Goal: Navigation & Orientation: Understand site structure

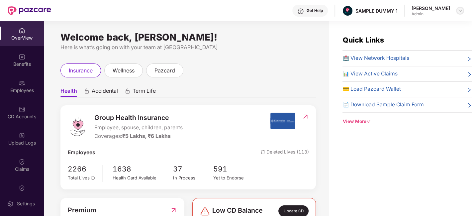
click at [460, 13] on img at bounding box center [459, 10] width 5 height 5
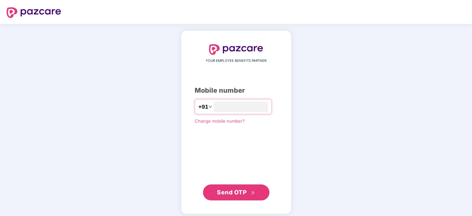
type input "**********"
click at [251, 189] on span "Send OTP" at bounding box center [236, 192] width 38 height 9
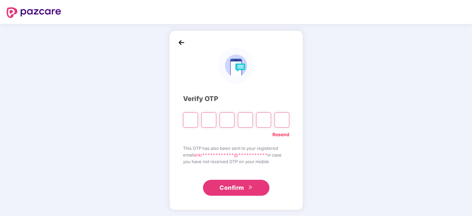
type input "*"
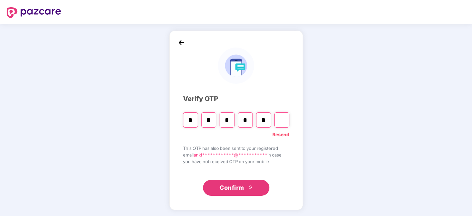
type input "*"
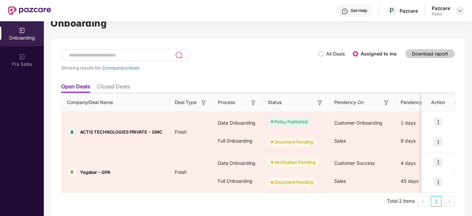
click at [462, 11] on img at bounding box center [459, 10] width 5 height 5
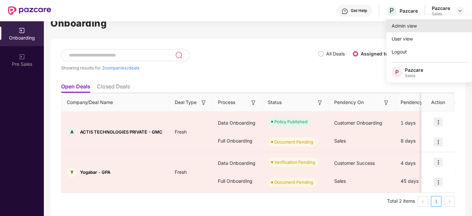
click at [427, 28] on div "Admin view" at bounding box center [429, 25] width 86 height 13
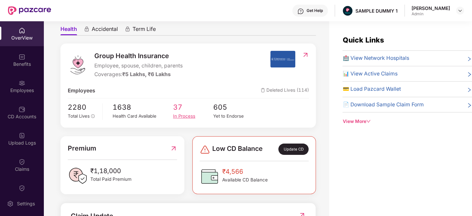
scroll to position [62, 0]
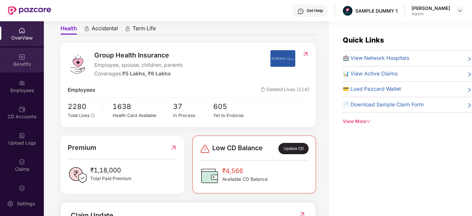
click at [25, 62] on div "Benefits" at bounding box center [22, 64] width 44 height 7
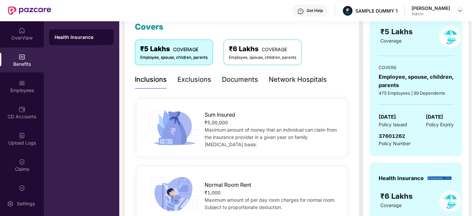
scroll to position [97, 0]
click at [189, 79] on div "Exclusions" at bounding box center [194, 80] width 34 height 10
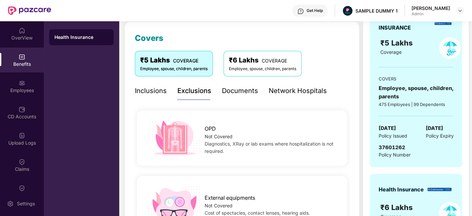
scroll to position [85, 0]
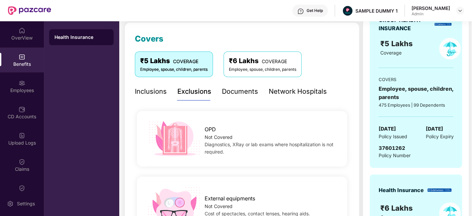
click at [230, 89] on div "Documents" at bounding box center [240, 91] width 36 height 10
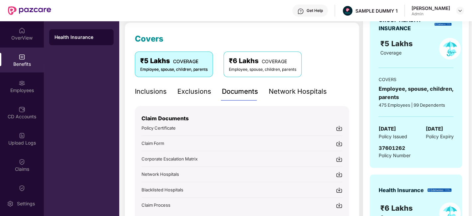
scroll to position [114, 0]
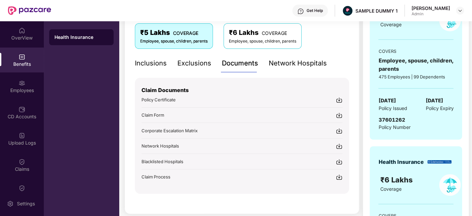
click at [281, 66] on div "Network Hospitals" at bounding box center [298, 63] width 58 height 10
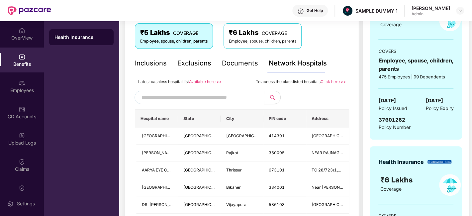
click at [239, 59] on div "Documents" at bounding box center [240, 63] width 36 height 10
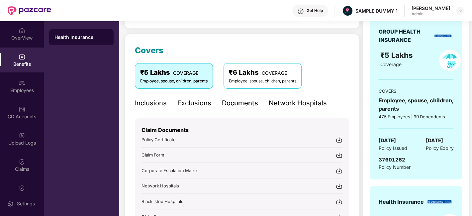
scroll to position [72, 0]
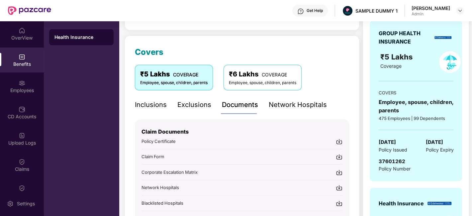
click at [312, 9] on div "Get Help" at bounding box center [315, 10] width 16 height 5
click at [225, 41] on div "Covers ₹5 Lakhs COVERAGE Employee, spouse, children, parents ₹6 Lakhs COVERAGE …" at bounding box center [242, 146] width 235 height 220
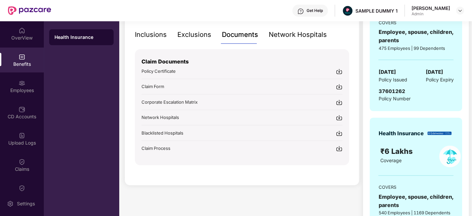
scroll to position [144, 0]
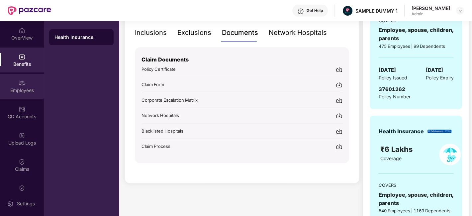
click at [22, 87] on div "Employees" at bounding box center [22, 90] width 44 height 7
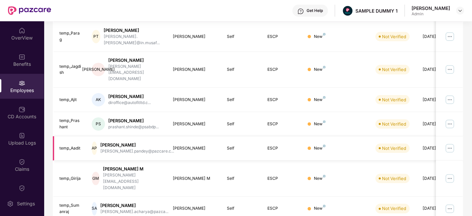
scroll to position [0, 0]
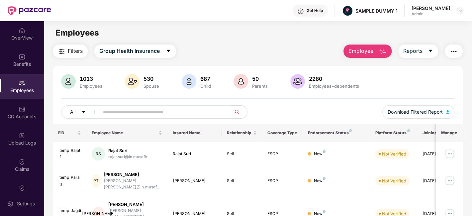
click at [366, 50] on span "Employee" at bounding box center [360, 51] width 25 height 8
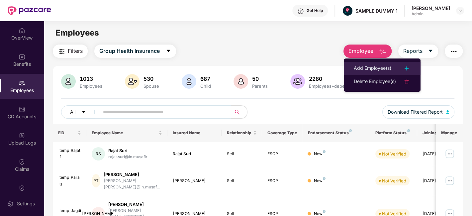
click at [371, 66] on div "Add Employee(s)" at bounding box center [373, 68] width 38 height 8
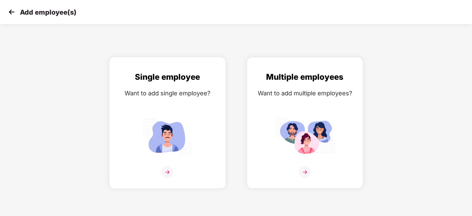
click at [196, 100] on div "Single employee Want to add single employee?" at bounding box center [167, 129] width 102 height 116
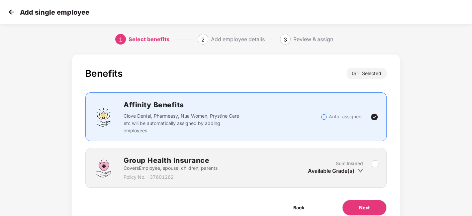
scroll to position [29, 0]
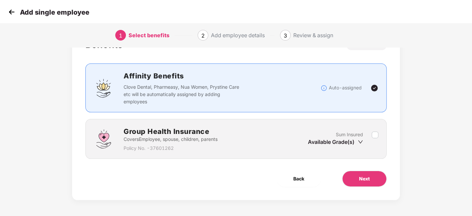
click at [371, 136] on div "Sum Insured Available Grade(s)" at bounding box center [340, 139] width 64 height 16
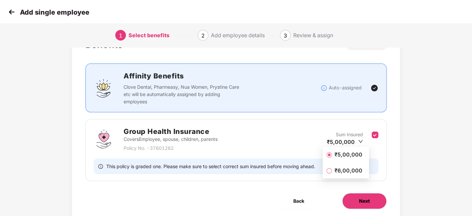
click at [363, 204] on button "Next" at bounding box center [364, 201] width 45 height 16
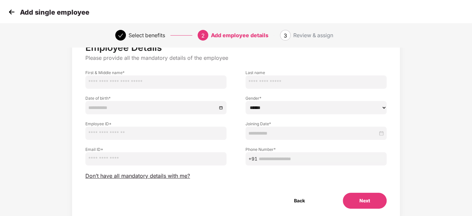
scroll to position [28, 0]
click at [13, 10] on img at bounding box center [12, 12] width 10 height 10
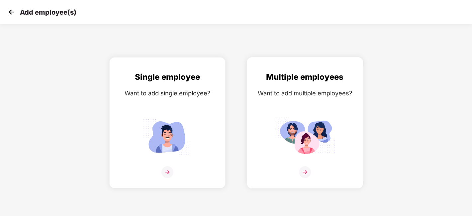
click at [273, 118] on div "Multiple employees Want to add multiple employees?" at bounding box center [305, 129] width 102 height 116
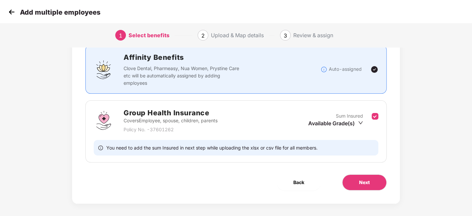
scroll to position [48, 0]
click at [369, 182] on span "Next" at bounding box center [364, 181] width 11 height 7
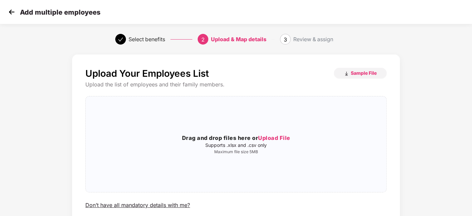
click at [13, 13] on img at bounding box center [12, 12] width 10 height 10
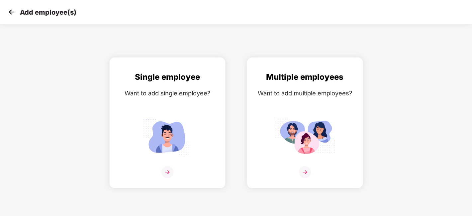
click at [13, 13] on img at bounding box center [12, 12] width 10 height 10
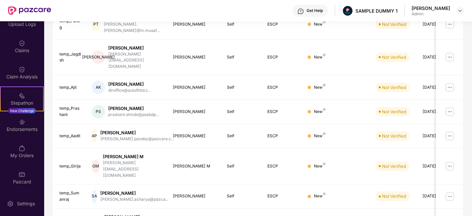
scroll to position [191, 0]
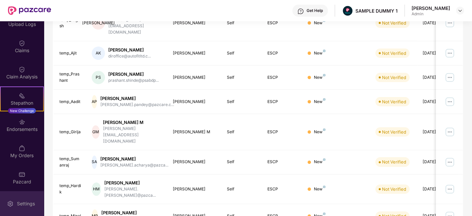
click at [24, 200] on div "Settings" at bounding box center [26, 203] width 22 height 7
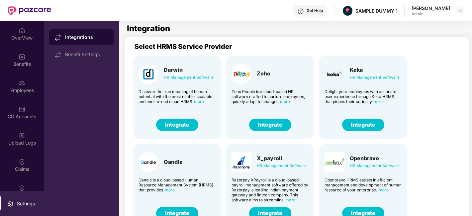
click at [274, 126] on button "Integrate" at bounding box center [270, 125] width 42 height 12
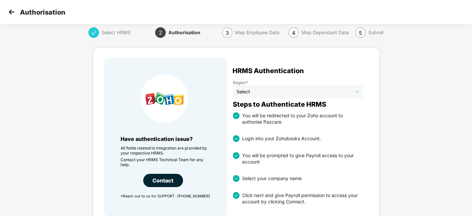
scroll to position [3, 0]
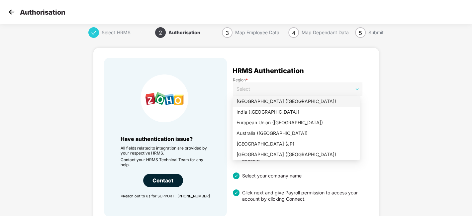
click at [270, 89] on span "Select" at bounding box center [297, 89] width 122 height 10
click at [258, 110] on div "India ([GEOGRAPHIC_DATA])" at bounding box center [295, 111] width 119 height 7
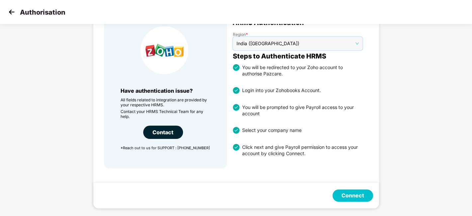
scroll to position [0, 0]
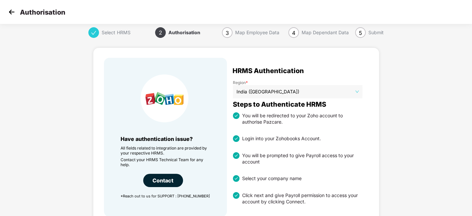
click at [10, 12] on img at bounding box center [12, 12] width 10 height 10
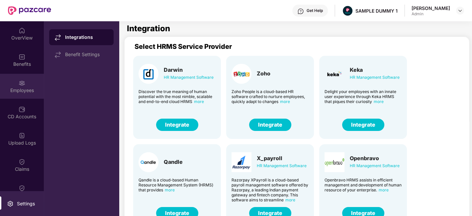
click at [9, 81] on div "Employees" at bounding box center [22, 86] width 44 height 25
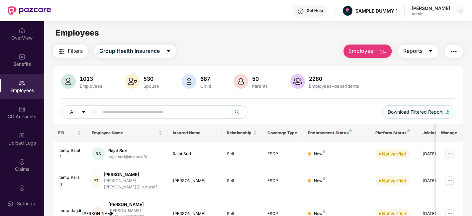
click at [417, 47] on span "Reports" at bounding box center [412, 51] width 19 height 8
click at [306, 50] on div "Filters Group Health Insurance Employee Reports" at bounding box center [258, 51] width 410 height 13
click at [453, 49] on img "button" at bounding box center [454, 51] width 8 height 8
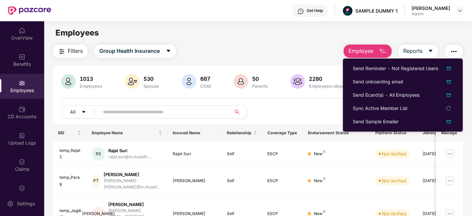
click at [247, 40] on main "Employees Filters Group Health Insurance Employee Reports 1013 Employees 530 Sp…" at bounding box center [258, 129] width 428 height 216
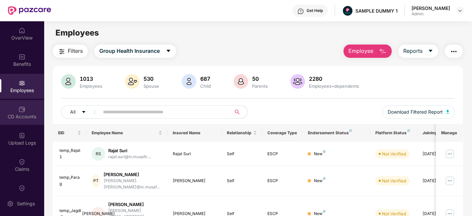
click at [19, 114] on div "CD Accounts" at bounding box center [22, 116] width 44 height 7
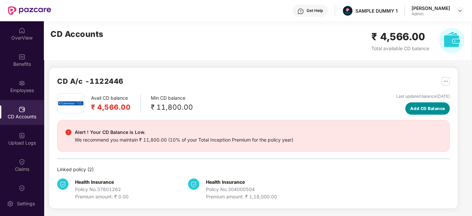
click at [418, 106] on span "Add CD Balance" at bounding box center [427, 108] width 35 height 7
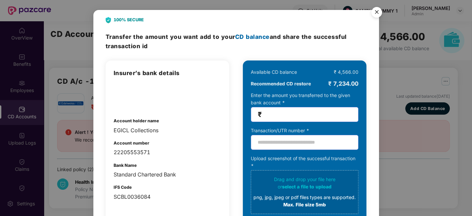
click at [373, 11] on img "Close" at bounding box center [376, 13] width 19 height 19
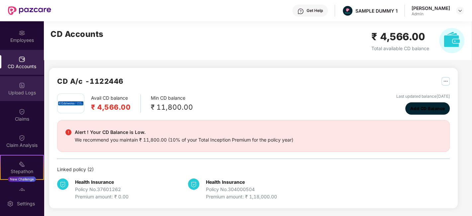
scroll to position [50, 0]
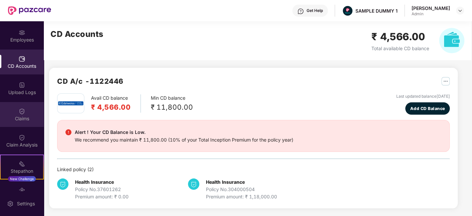
click at [27, 107] on div "Claims" at bounding box center [22, 114] width 44 height 25
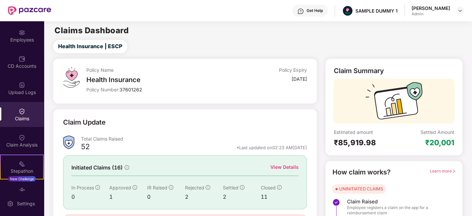
scroll to position [44, 0]
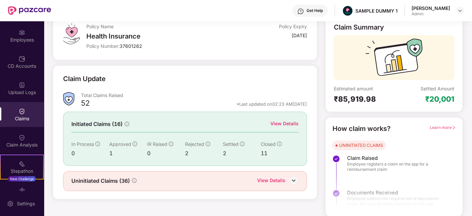
click at [284, 123] on div "View Details" at bounding box center [284, 123] width 28 height 7
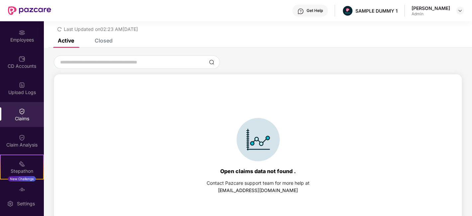
scroll to position [28, 0]
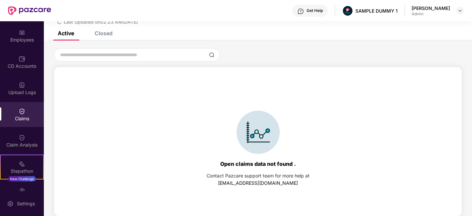
click at [108, 34] on div "Closed" at bounding box center [104, 33] width 18 height 7
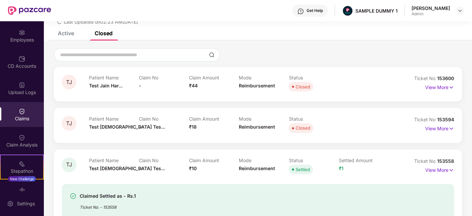
scroll to position [0, 0]
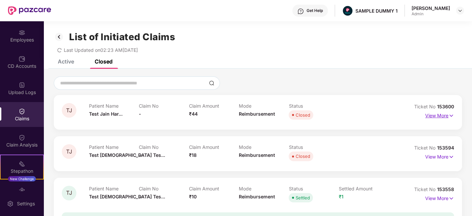
click at [441, 116] on p "View More" at bounding box center [439, 114] width 29 height 9
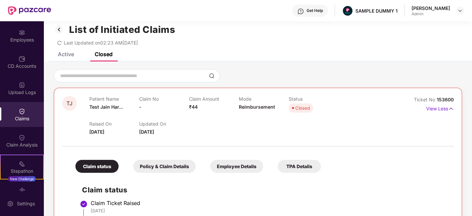
scroll to position [7, 0]
click at [19, 141] on div "Claim Analysis" at bounding box center [22, 144] width 44 height 7
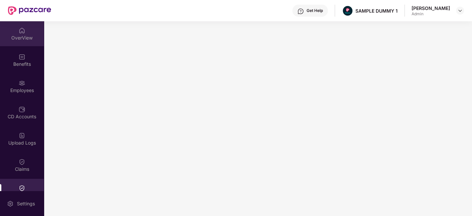
click at [14, 42] on div "OverView" at bounding box center [22, 33] width 44 height 25
